Goal: Task Accomplishment & Management: Complete application form

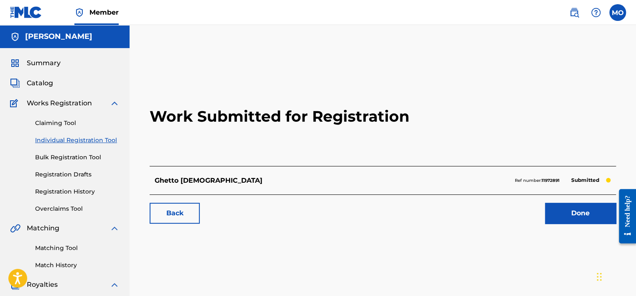
click at [598, 209] on link "Done" at bounding box center [580, 213] width 71 height 21
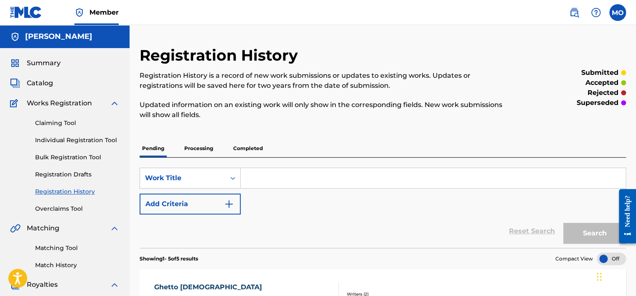
click at [277, 180] on input "Search Form" at bounding box center [433, 178] width 385 height 20
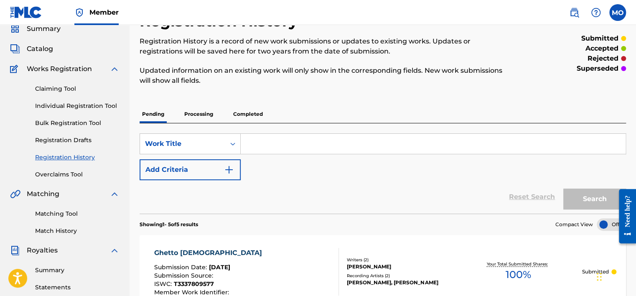
scroll to position [31, 0]
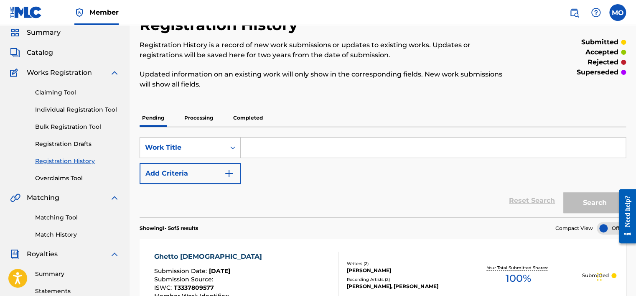
click at [307, 146] on input "Search Form" at bounding box center [433, 148] width 385 height 20
click at [428, 60] on div "Registration History is a record of new work submissions or updates to existing…" at bounding box center [327, 64] width 375 height 49
